Goal: Task Accomplishment & Management: Use online tool/utility

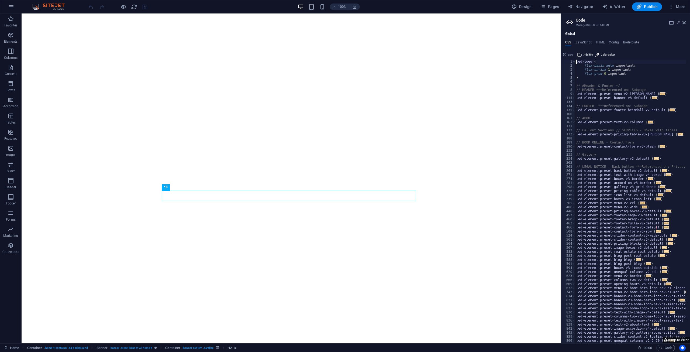
type textarea ".ed-logo {"
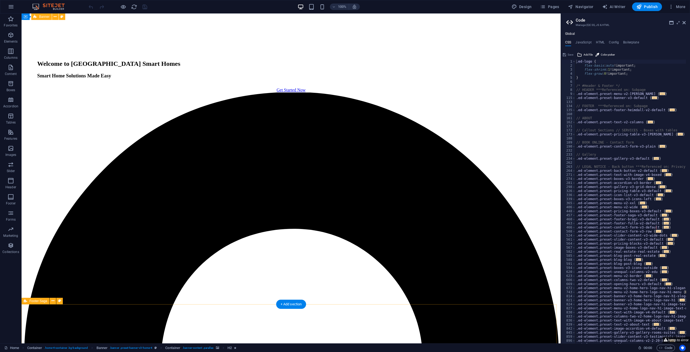
scroll to position [1088, 0]
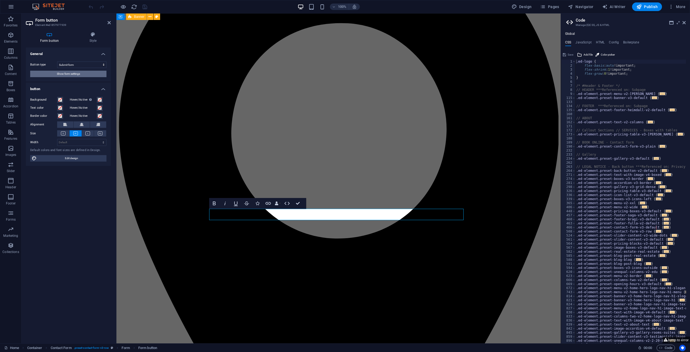
click at [65, 71] on span "Show form settings" at bounding box center [68, 74] width 23 height 6
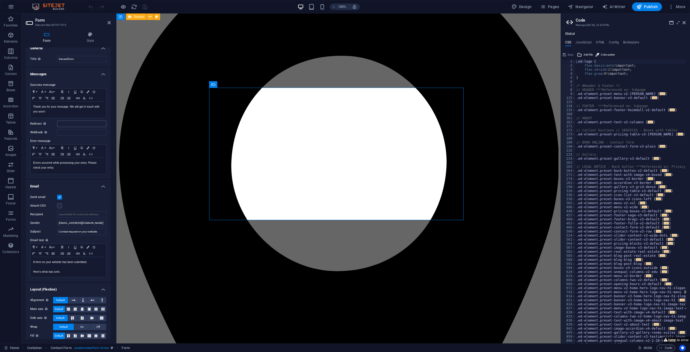
scroll to position [0, 0]
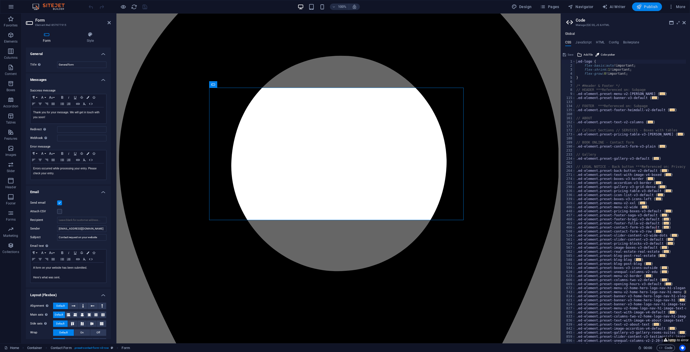
click at [639, 7] on icon "button" at bounding box center [639, 6] width 5 height 5
